Goal: Information Seeking & Learning: Compare options

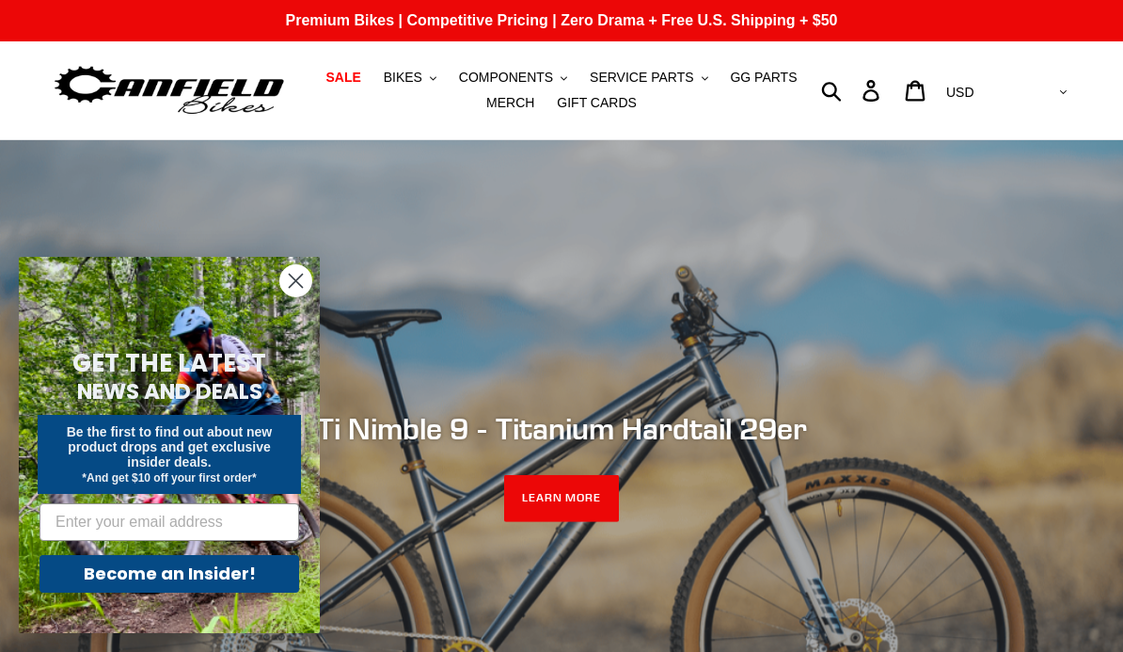
click at [761, 85] on span "GG PARTS" at bounding box center [763, 78] width 67 height 16
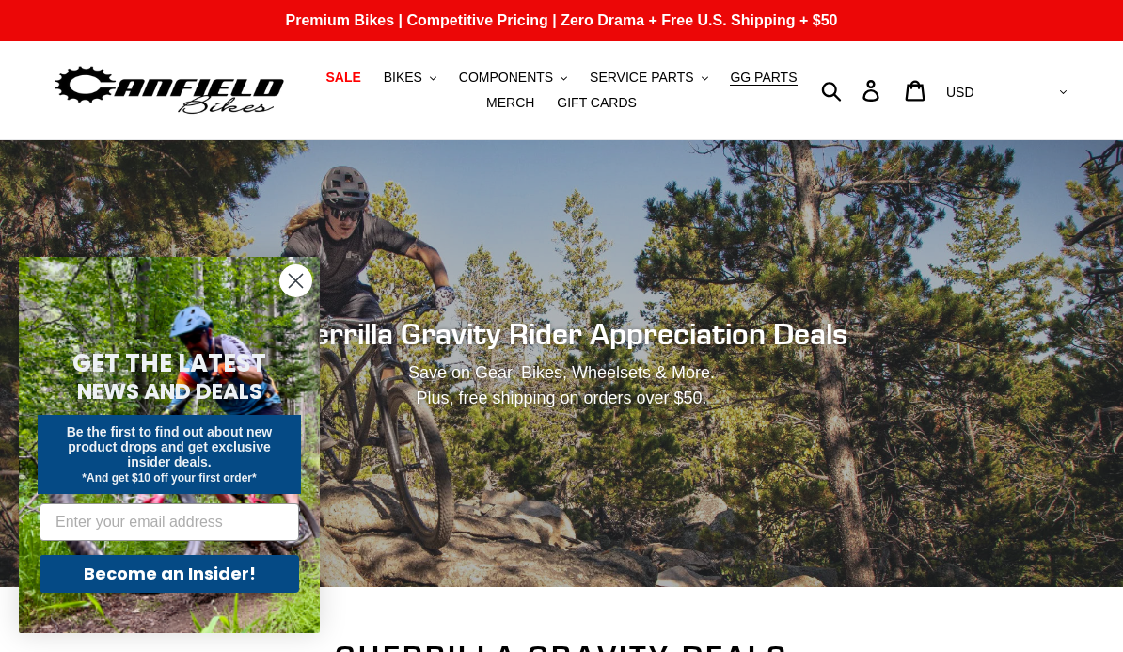
click at [298, 295] on circle "Close dialog" at bounding box center [295, 280] width 31 height 31
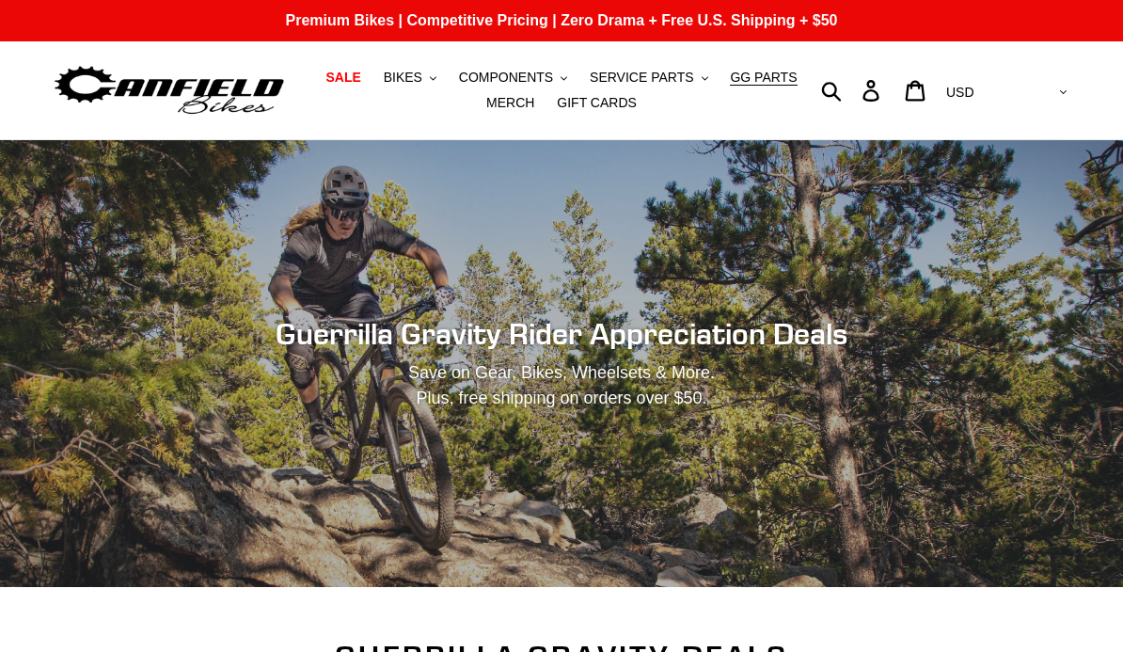
click at [646, 80] on span "SERVICE PARTS" at bounding box center [641, 78] width 103 height 16
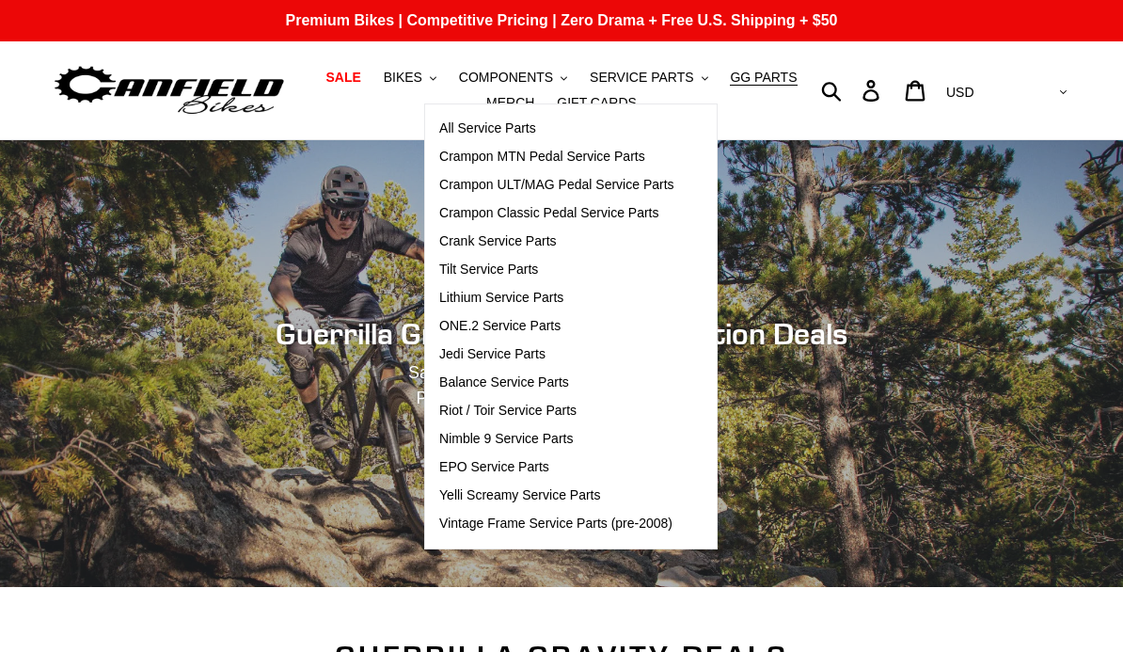
click at [480, 359] on span "Jedi Service Parts" at bounding box center [492, 354] width 106 height 16
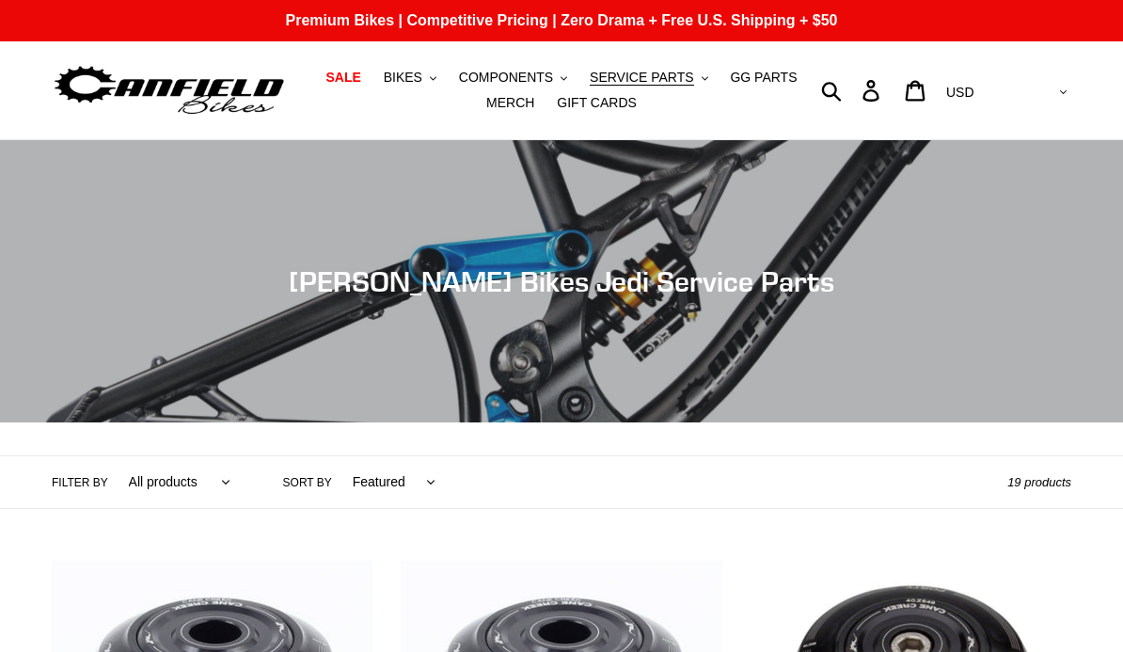
click at [431, 73] on button "BIKES .cls-1{fill:#231f20}" at bounding box center [409, 77] width 71 height 25
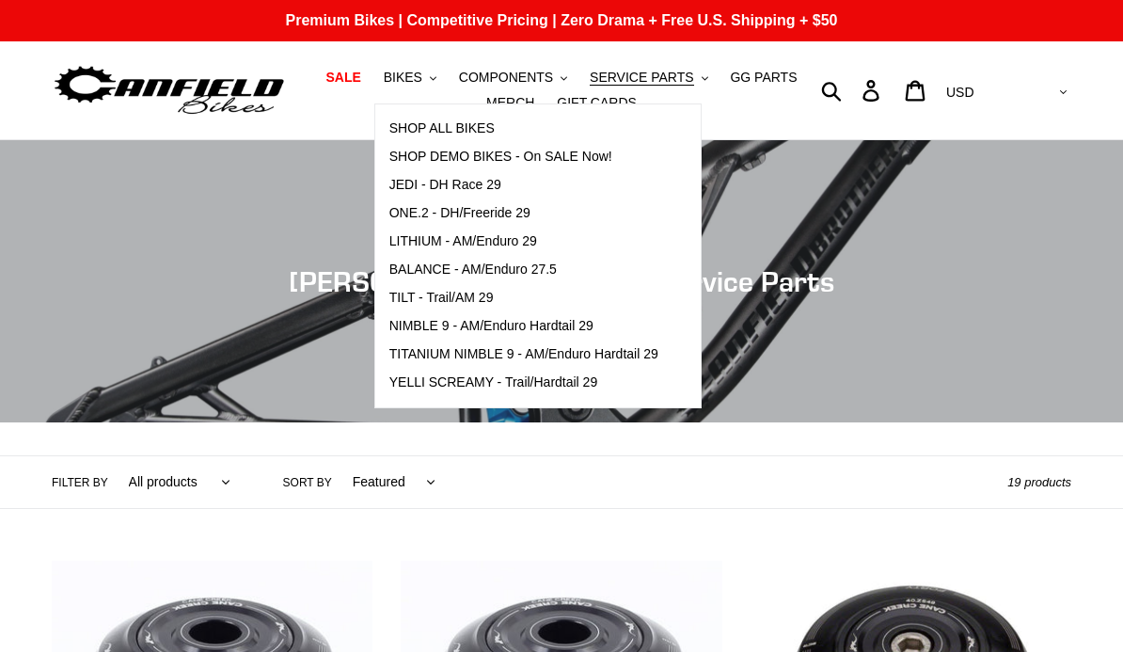
click at [443, 190] on span "JEDI - DH Race 29" at bounding box center [445, 185] width 112 height 16
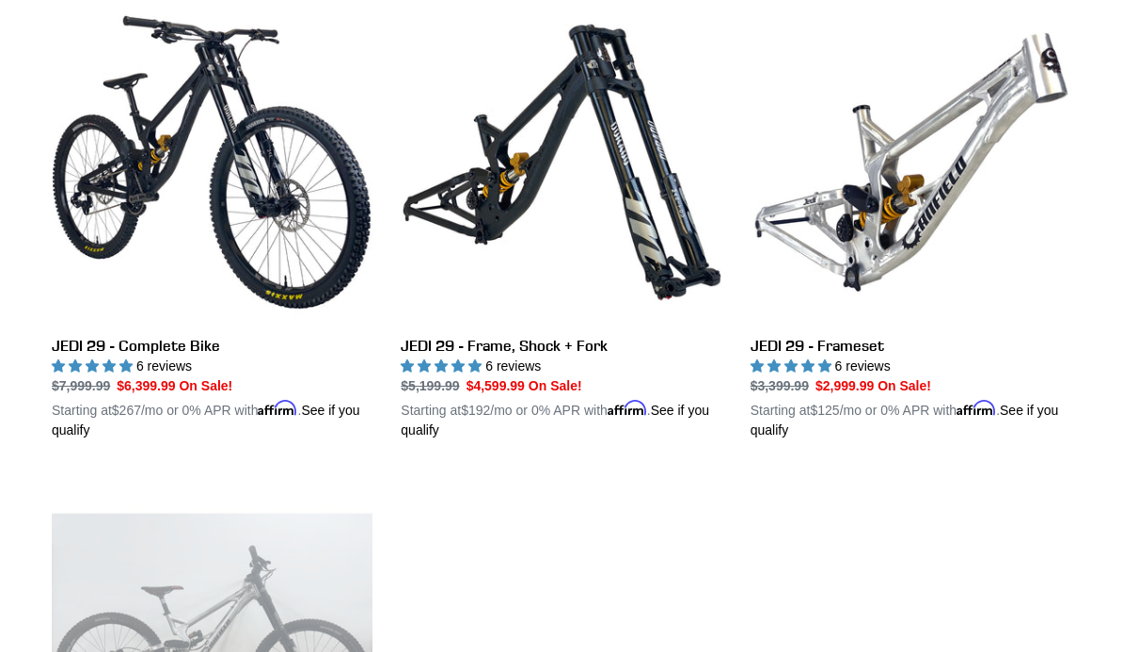
scroll to position [558, 0]
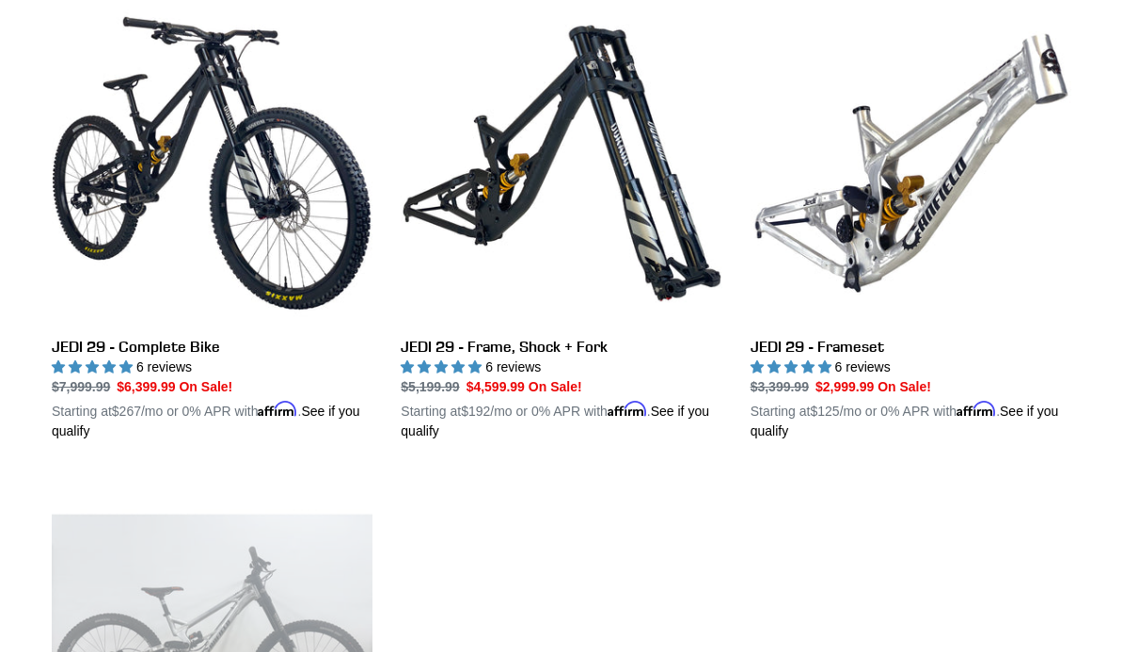
click at [448, 352] on link "JEDI 29 - Frame, Shock + Fork" at bounding box center [561, 222] width 321 height 438
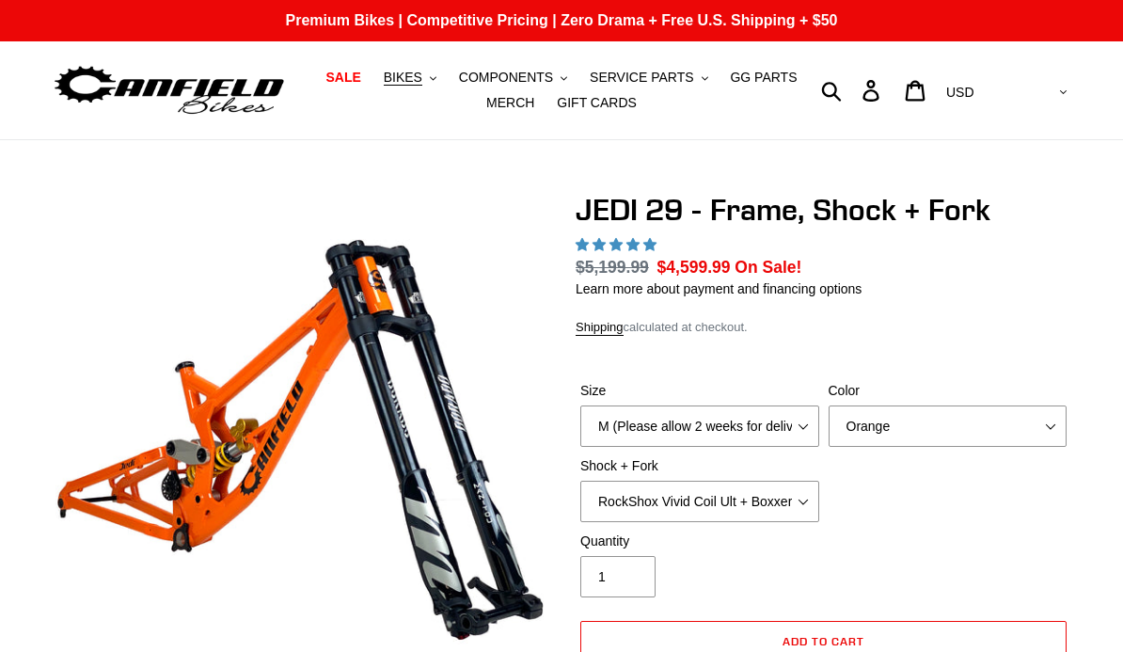
select select "highest-rating"
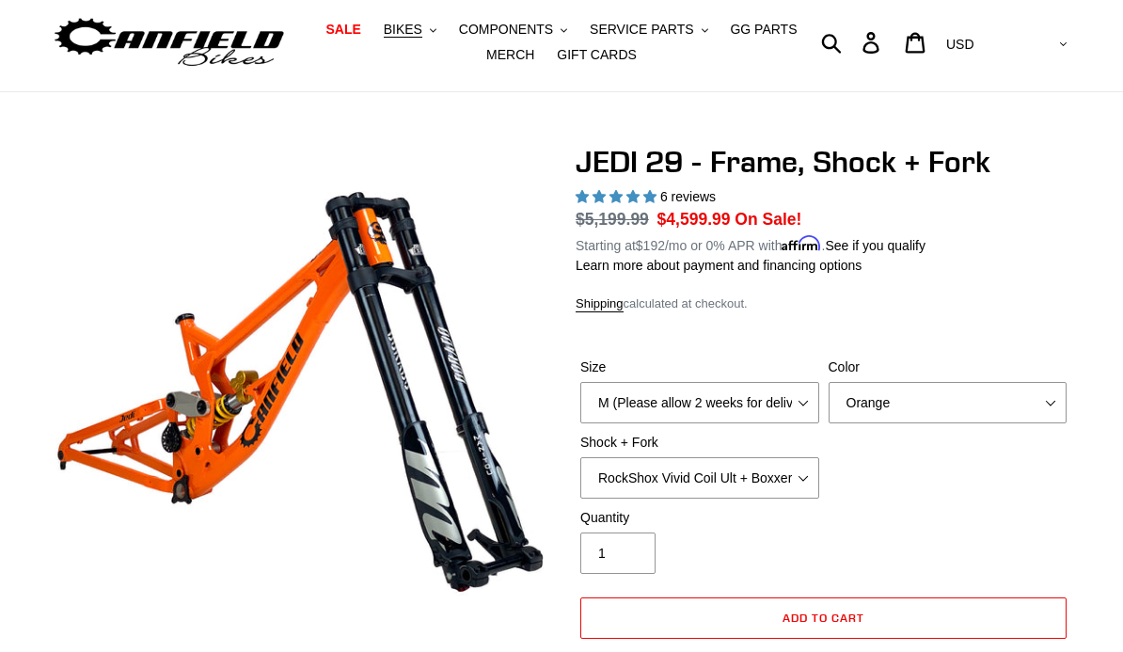
scroll to position [45, 0]
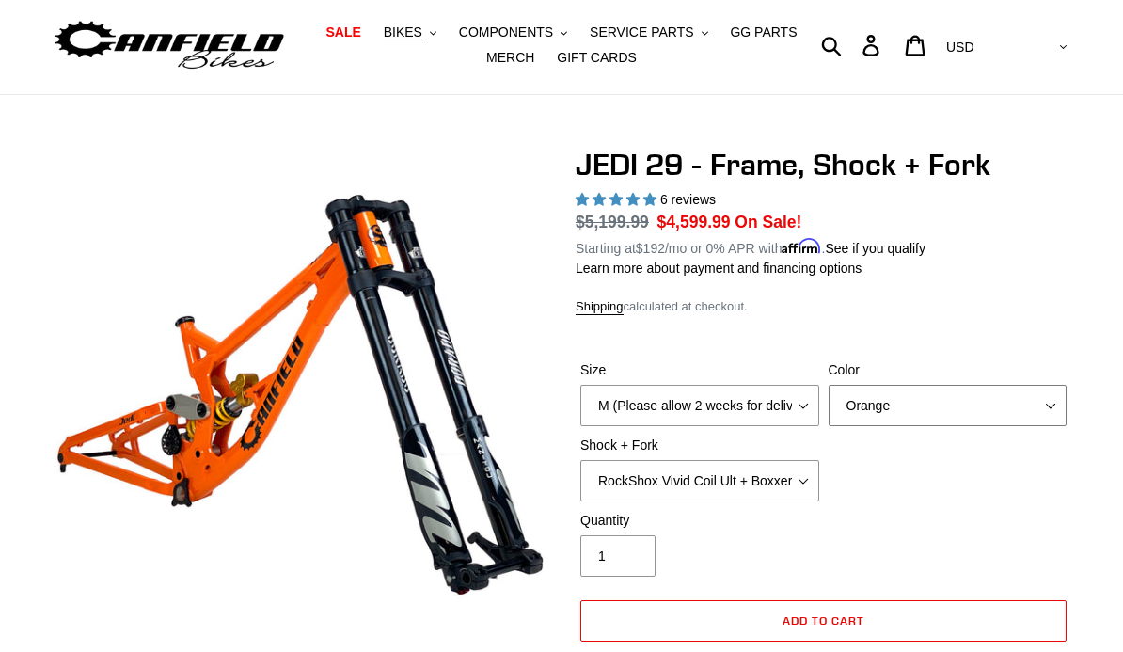
click at [993, 398] on select "Orange Stealth Black Raw" at bounding box center [947, 405] width 239 height 41
click at [793, 403] on select "M (Please allow 2 weeks for delivery) L (Please allow 2 weeks for delivery) XL" at bounding box center [699, 405] width 239 height 41
select select "L (Please allow 2 weeks for delivery)"
click at [786, 475] on select "RockShox Vivid Coil Ult + Boxxer RC2 C3 Ult Fox DHX2 250x75 + Fox 40 Float Grip…" at bounding box center [699, 480] width 239 height 41
click at [773, 481] on select "RockShox Vivid Coil Ult + Boxxer RC2 C3 Ult Fox DHX2 250x75 + Fox 40 Float Grip…" at bounding box center [699, 480] width 239 height 41
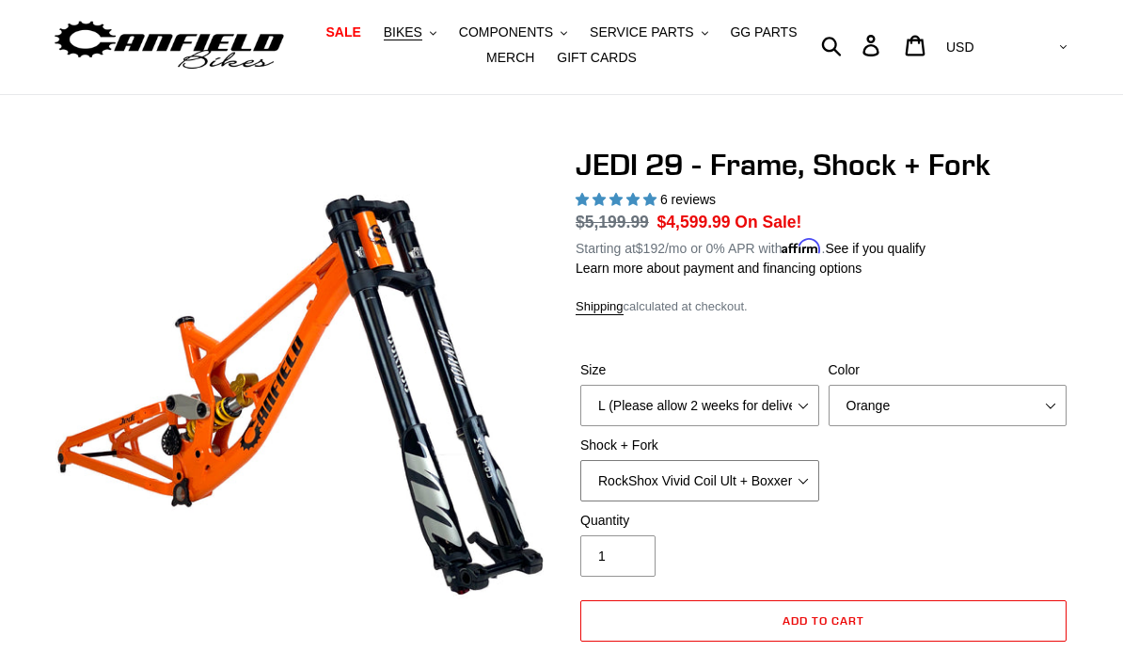
click at [760, 480] on select "RockShox Vivid Coil Ult + Boxxer RC2 C3 Ult Fox DHX2 250x75 + Fox 40 Float Grip…" at bounding box center [699, 480] width 239 height 41
click at [753, 480] on select "RockShox Vivid Coil Ult + Boxxer RC2 C3 Ult Fox DHX2 250x75 + Fox 40 Float Grip…" at bounding box center [699, 480] width 239 height 41
click at [760, 480] on select "RockShox Vivid Coil Ult + Boxxer RC2 C3 Ult Fox DHX2 250x75 + Fox 40 Float Grip…" at bounding box center [699, 480] width 239 height 41
select select "EXT Storia LOK V3 + EXT Vaia 200"
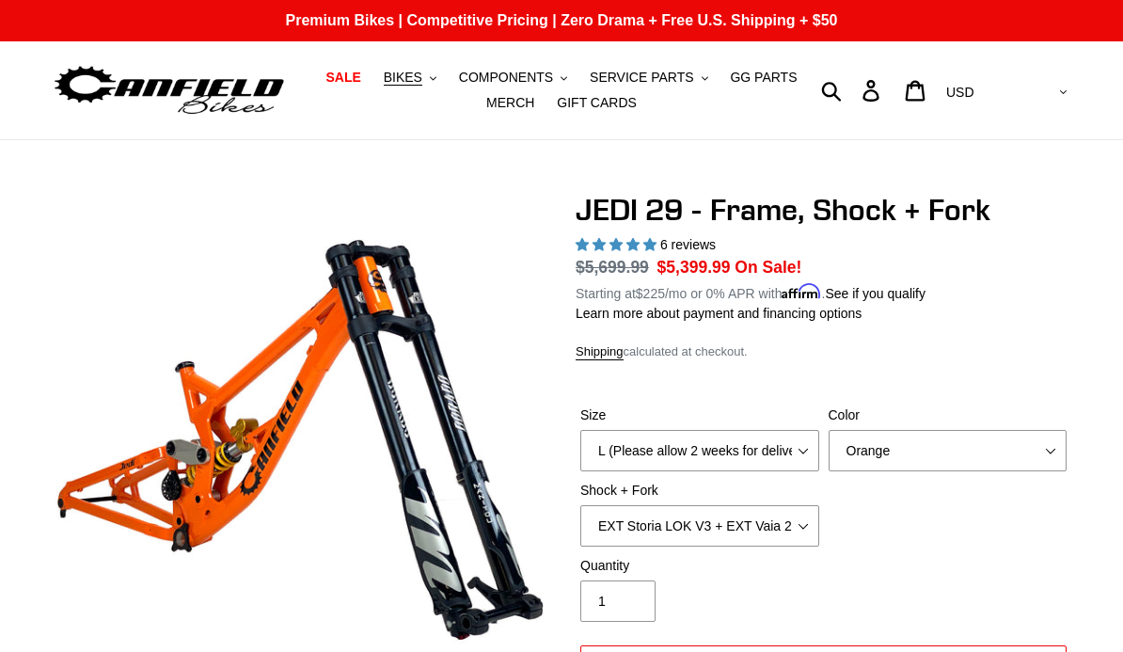
click at [517, 76] on span "COMPONENTS" at bounding box center [506, 78] width 94 height 16
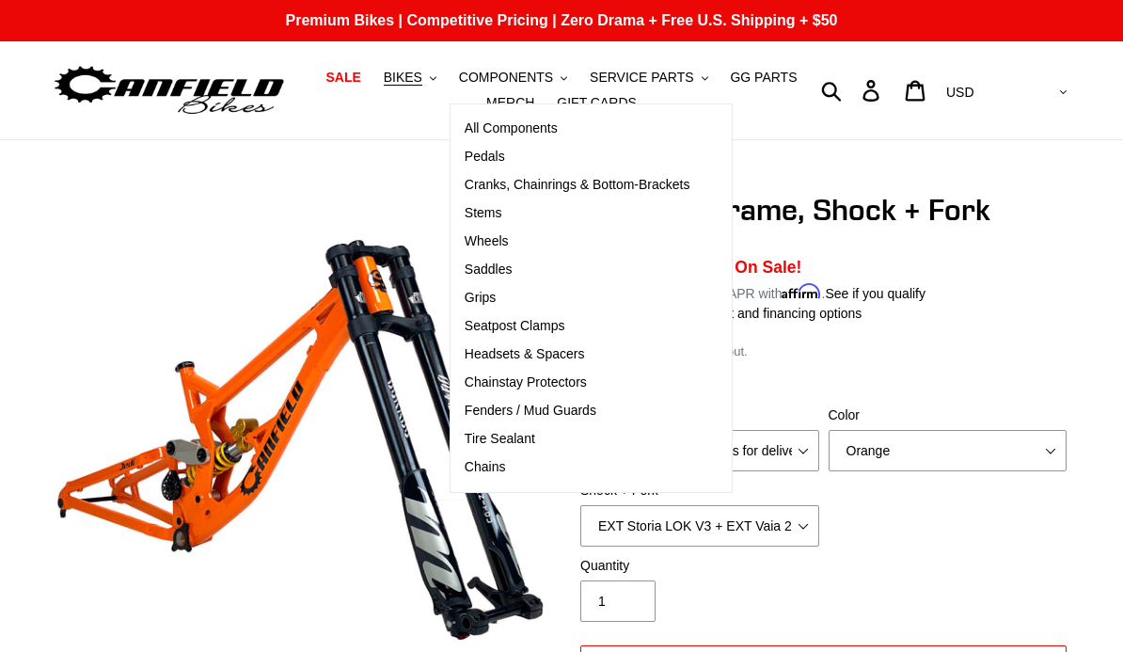
click at [541, 128] on span "All Components" at bounding box center [511, 128] width 93 height 16
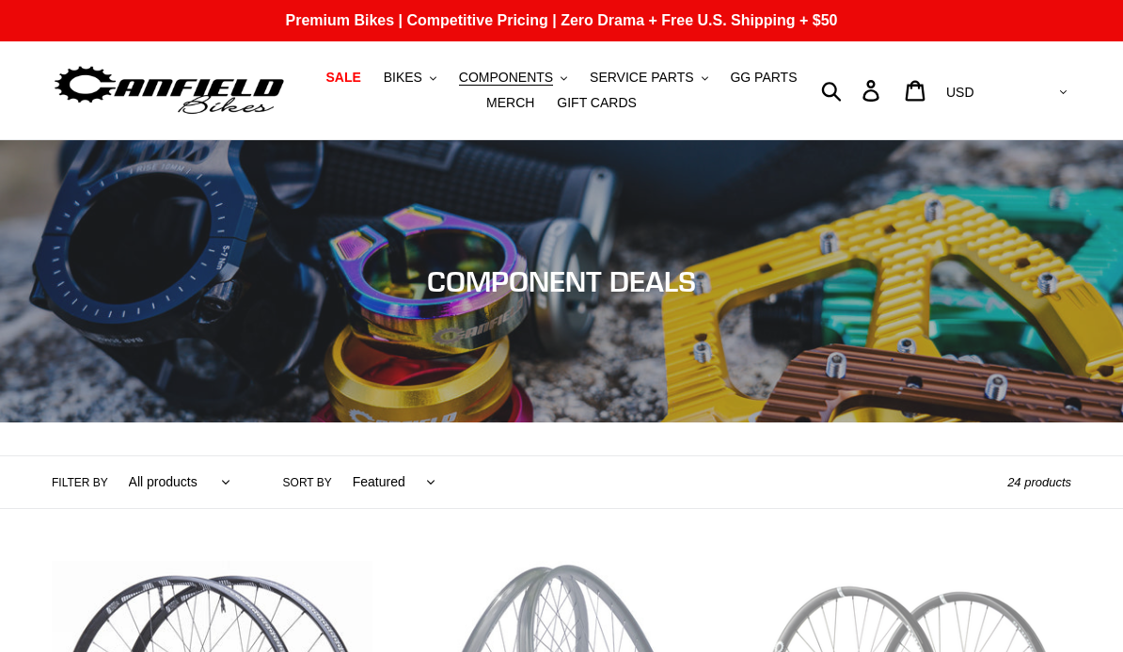
click at [763, 71] on span "GG PARTS" at bounding box center [763, 78] width 67 height 16
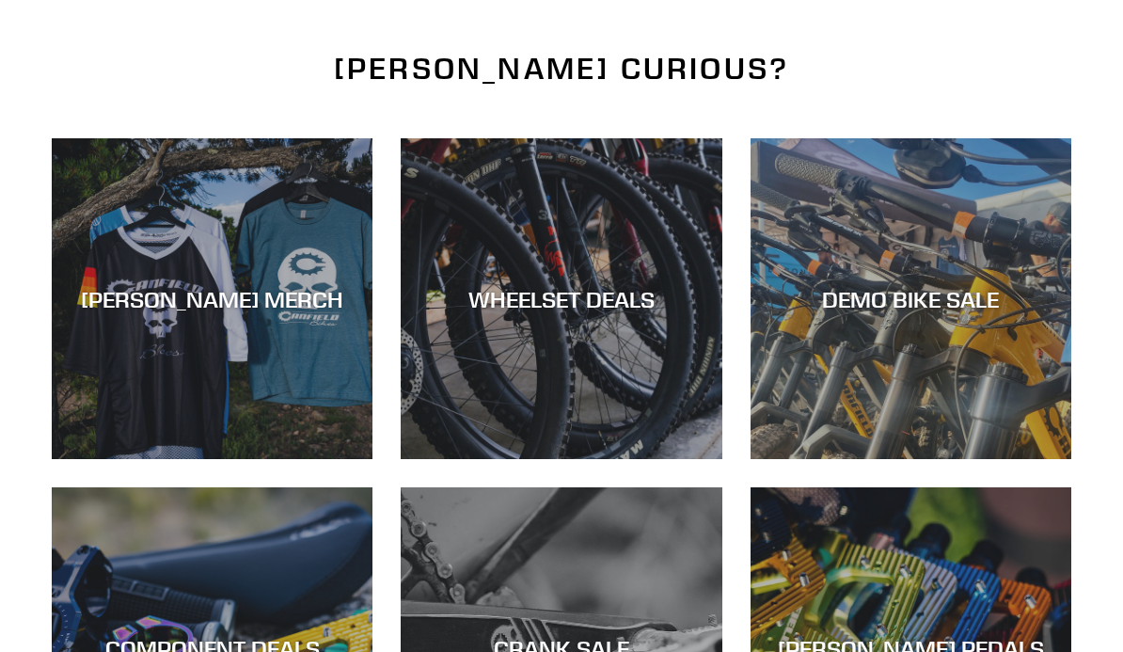
scroll to position [2510, 0]
click at [1008, 459] on div "DEMO BIKE SALE" at bounding box center [910, 459] width 321 height 0
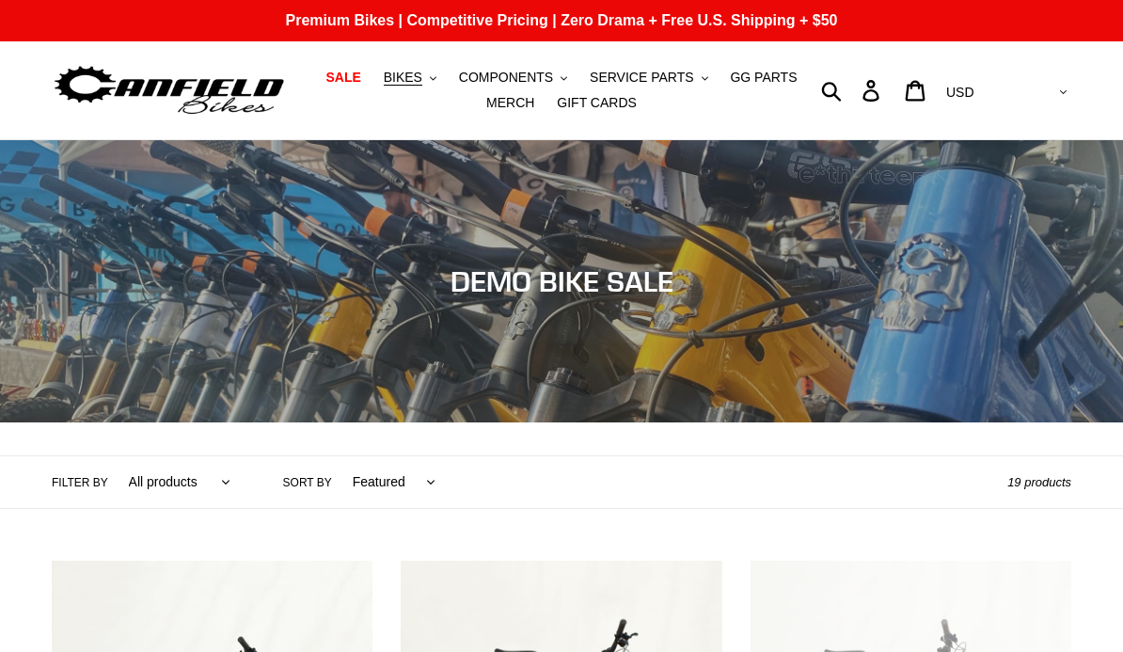
click at [416, 79] on span "BIKES" at bounding box center [403, 78] width 39 height 16
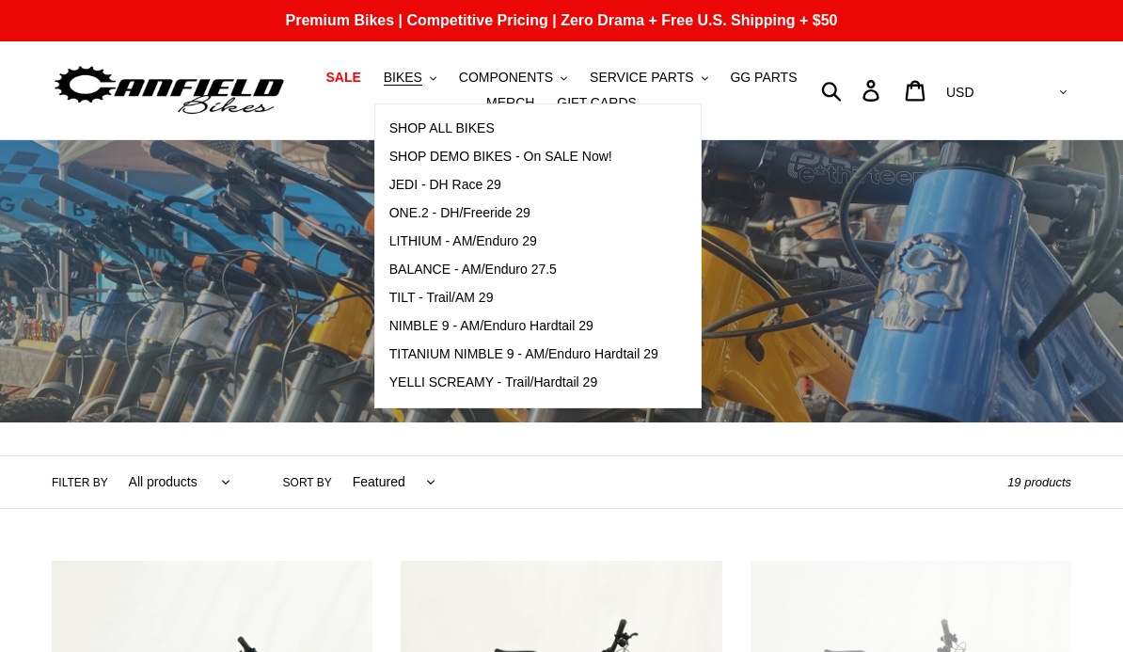
click at [437, 245] on span "LITHIUM - AM/Enduro 29" at bounding box center [463, 241] width 148 height 16
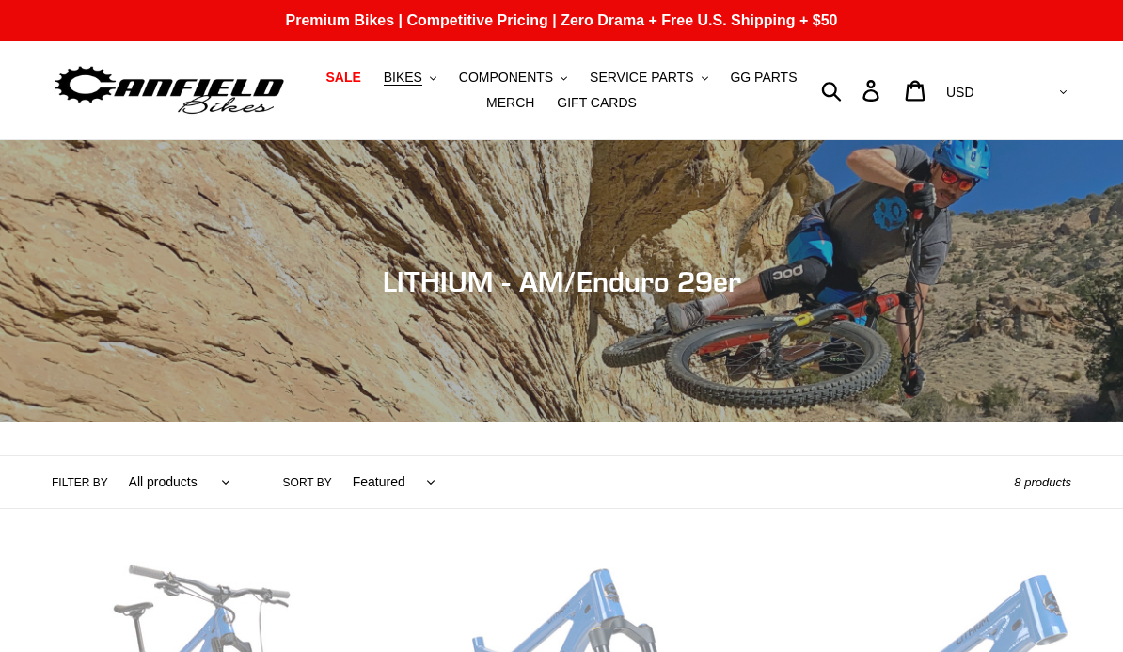
click at [419, 74] on span "BIKES" at bounding box center [403, 78] width 39 height 16
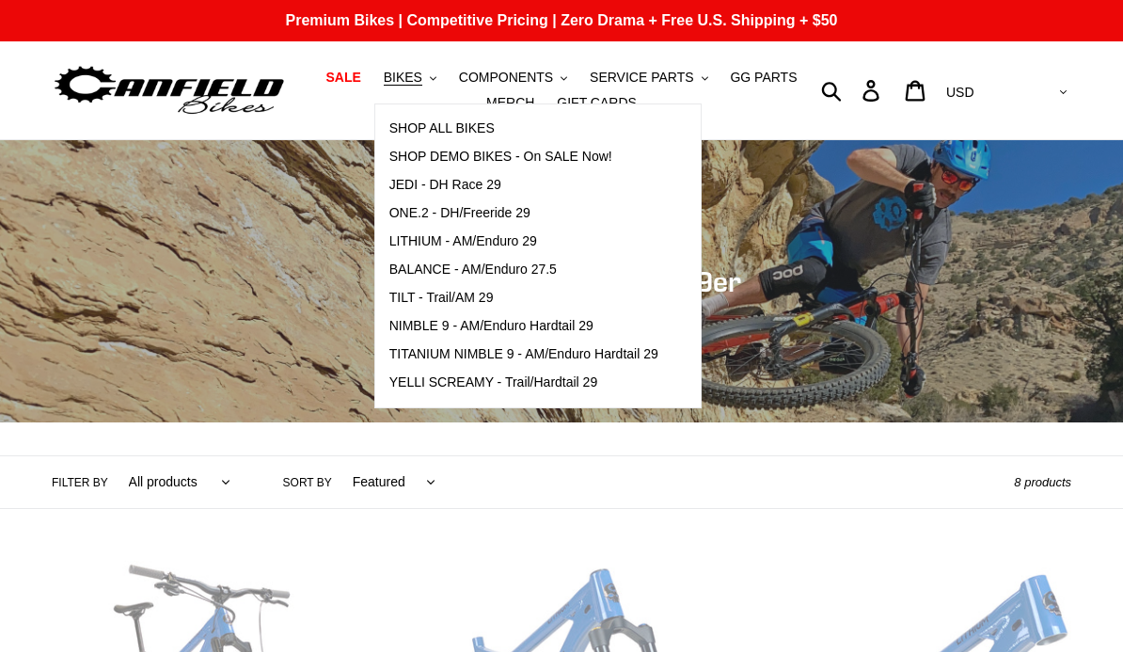
click at [501, 244] on span "LITHIUM - AM/Enduro 29" at bounding box center [463, 241] width 148 height 16
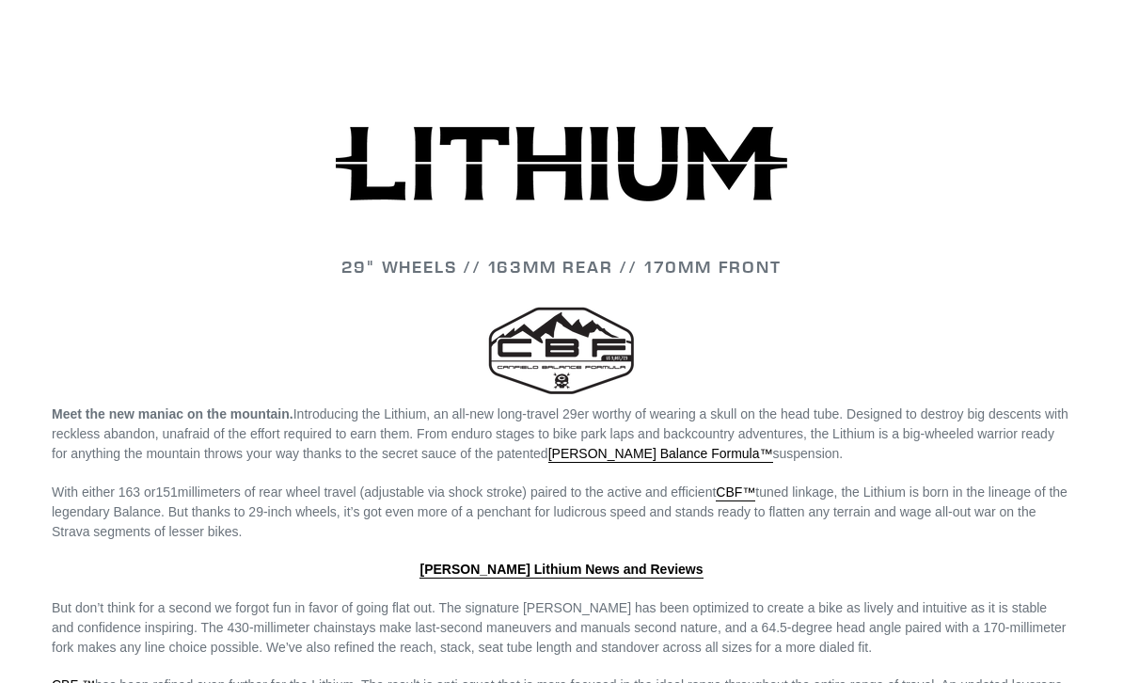
scroll to position [2507, 0]
